Goal: Transaction & Acquisition: Download file/media

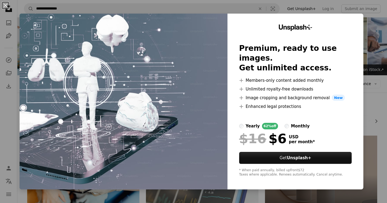
scroll to position [292, 0]
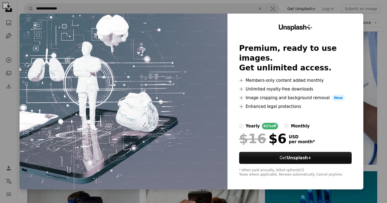
click at [376, 42] on div "An X shape Unsplash+ Premium, ready to use images. Get unlimited access. A plus…" at bounding box center [193, 101] width 387 height 203
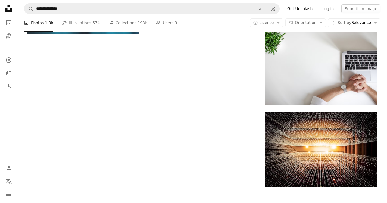
scroll to position [774, 0]
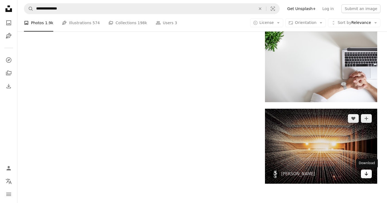
click at [367, 175] on icon "Arrow pointing down" at bounding box center [367, 174] width 4 height 7
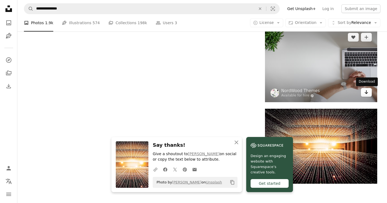
click at [369, 94] on link "Arrow pointing down" at bounding box center [366, 92] width 11 height 9
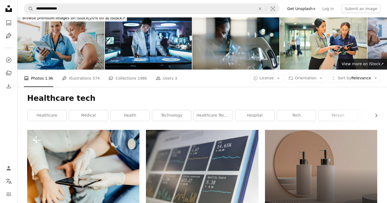
scroll to position [0, 0]
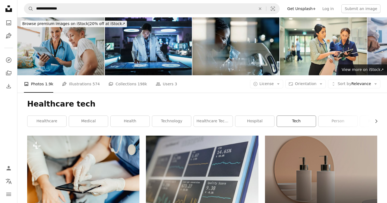
click at [301, 120] on link "tech" at bounding box center [296, 121] width 39 height 11
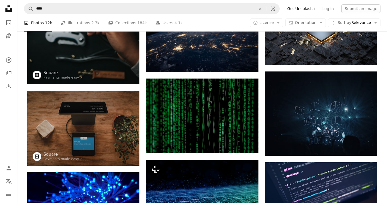
scroll to position [159, 0]
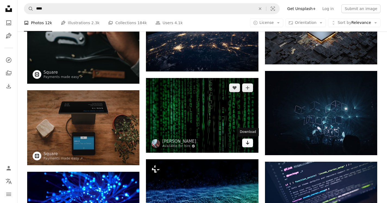
click at [249, 143] on icon "Download" at bounding box center [248, 143] width 4 height 4
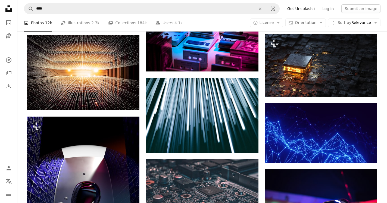
scroll to position [948, 0]
